Goal: Book appointment/travel/reservation

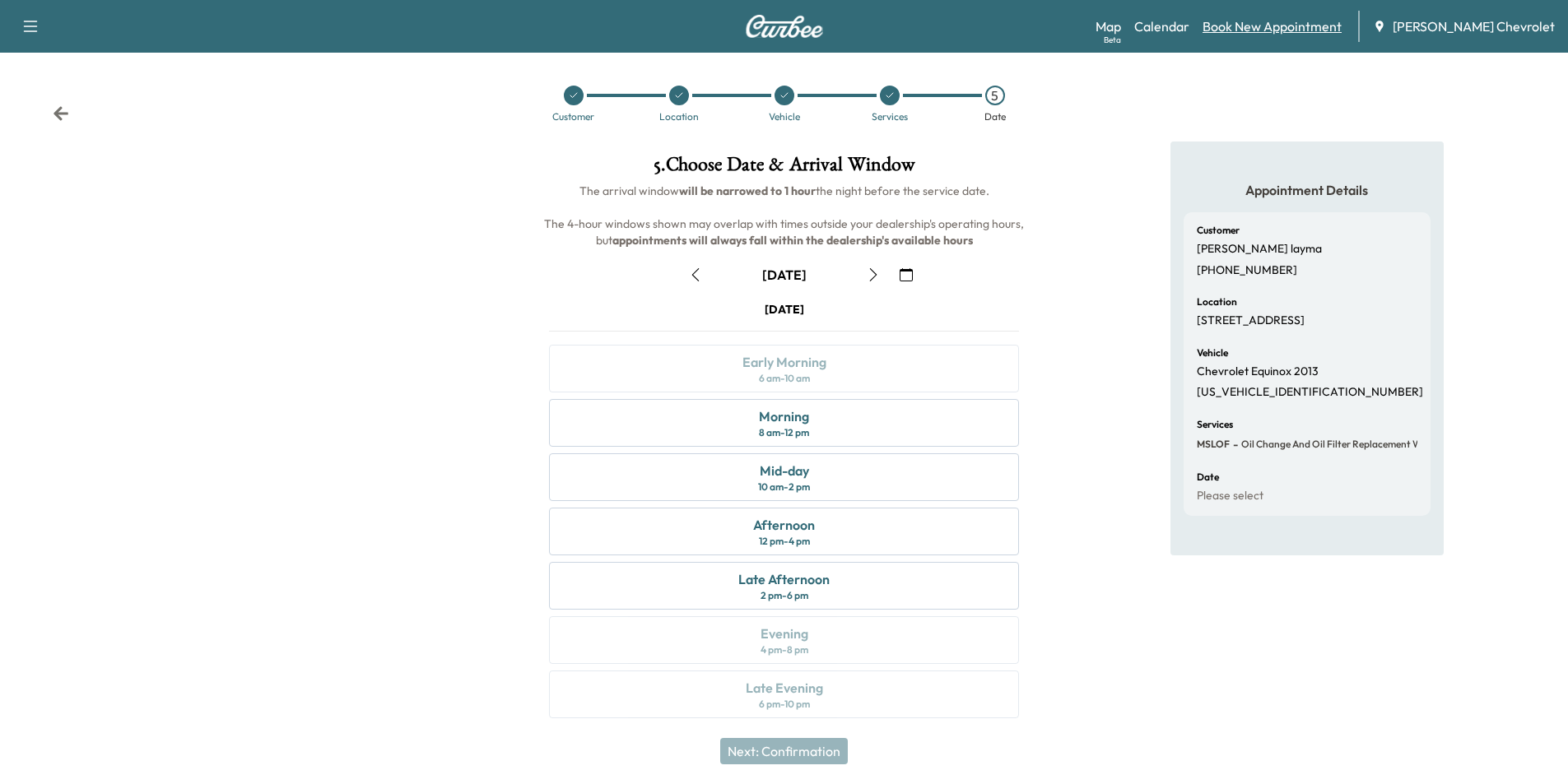
click at [1298, 31] on link "Book New Appointment" at bounding box center [1272, 26] width 139 height 19
click at [1185, 32] on link "Calendar" at bounding box center [1161, 26] width 55 height 19
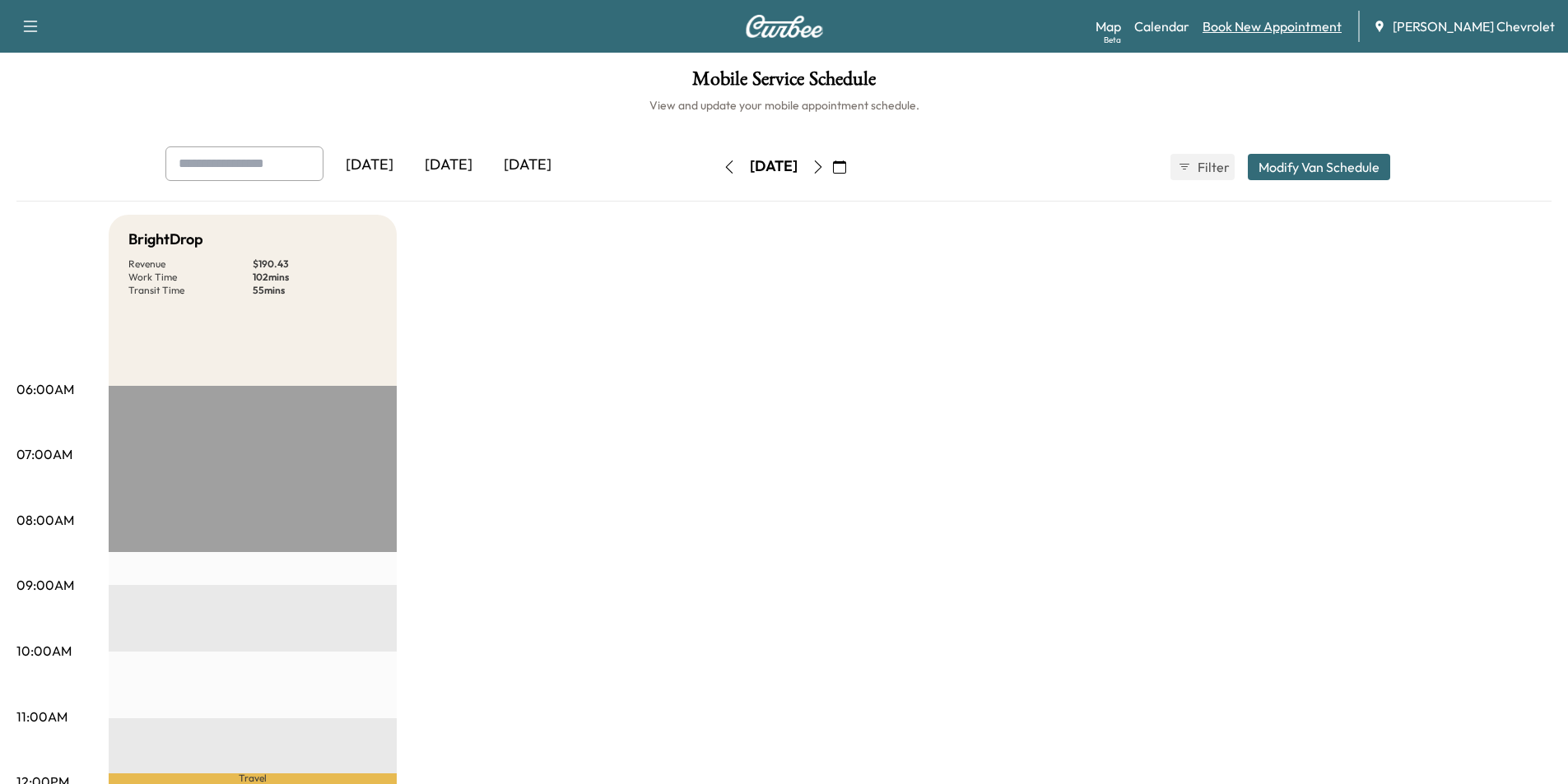
click at [1288, 29] on link "Book New Appointment" at bounding box center [1272, 26] width 139 height 19
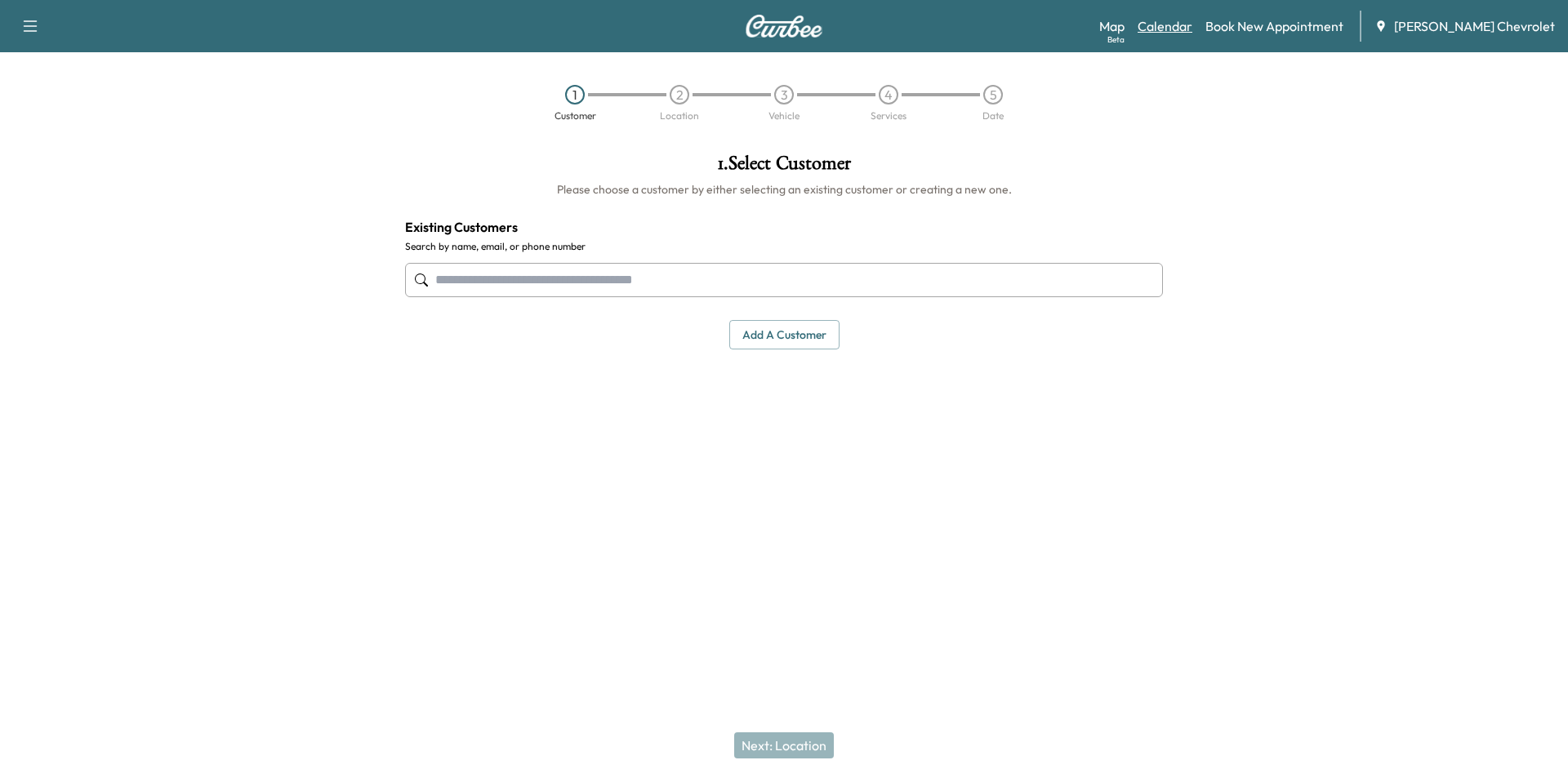
click at [1192, 31] on link "Calendar" at bounding box center [1164, 26] width 55 height 19
